Goal: Find specific page/section: Find specific page/section

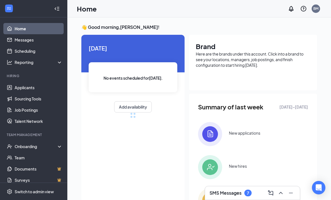
click at [285, 190] on button at bounding box center [280, 192] width 9 height 9
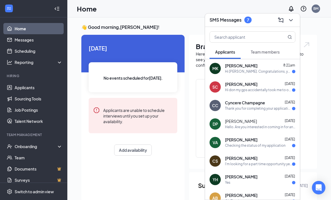
click at [257, 159] on span "[PERSON_NAME]" at bounding box center [241, 158] width 32 height 6
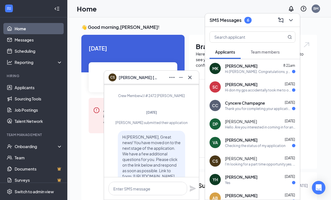
click at [273, 141] on div "[PERSON_NAME] [DATE]" at bounding box center [260, 140] width 70 height 6
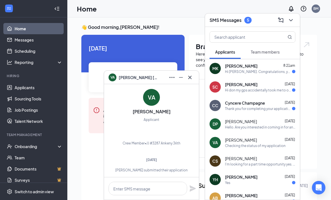
scroll to position [-166, 0]
click at [271, 173] on div "YH [PERSON_NAME] [DATE] Yes" at bounding box center [252, 179] width 95 height 18
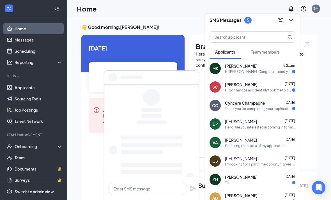
scroll to position [0, 0]
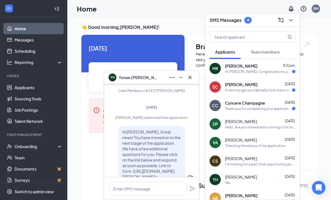
click at [275, 107] on div "Thank you for completing your application for the Crew Member position. We will…" at bounding box center [258, 108] width 67 height 5
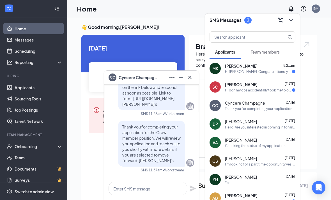
click at [185, 113] on div "Hi Cyncere Champagne, Great news! You have moved on to the next stage of the ap…" at bounding box center [151, 84] width 85 height 63
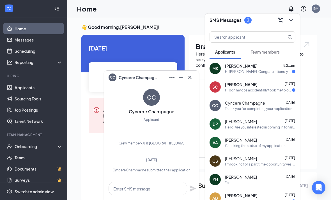
scroll to position [-153, 0]
click at [265, 83] on div "[PERSON_NAME] [DATE]" at bounding box center [260, 85] width 70 height 6
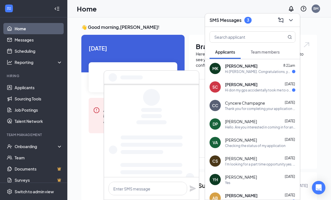
scroll to position [0, 0]
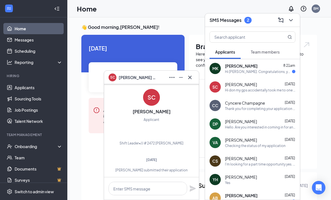
click at [257, 67] on div "[PERSON_NAME] 8:21am" at bounding box center [260, 66] width 70 height 6
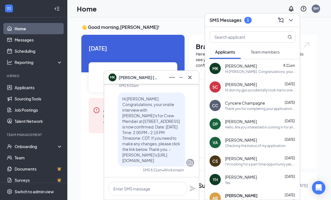
click at [276, 51] on span "Team members" at bounding box center [264, 51] width 29 height 5
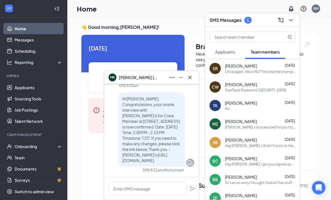
click at [193, 72] on div "MK [PERSON_NAME]" at bounding box center [151, 77] width 95 height 13
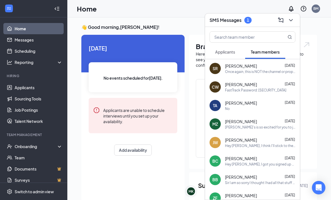
click at [232, 53] on span "Applicants" at bounding box center [225, 51] width 20 height 5
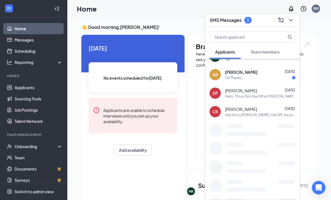
scroll to position [122, 0]
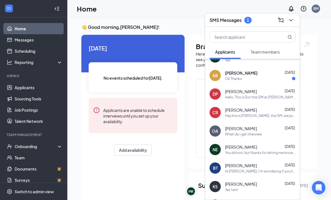
click at [248, 74] on span "[PERSON_NAME]" at bounding box center [241, 73] width 32 height 6
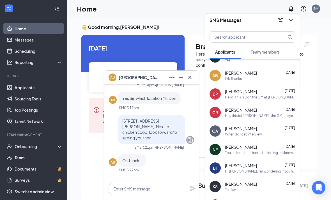
click at [192, 80] on icon "Cross" at bounding box center [189, 77] width 7 height 7
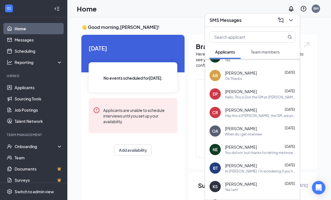
click at [292, 23] on icon "ChevronDown" at bounding box center [290, 20] width 7 height 7
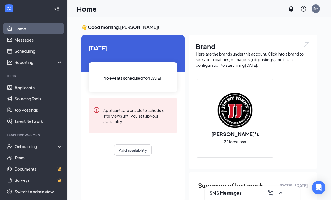
scroll to position [0, 0]
click at [60, 10] on div at bounding box center [56, 8] width 11 height 11
